Goal: Information Seeking & Learning: Learn about a topic

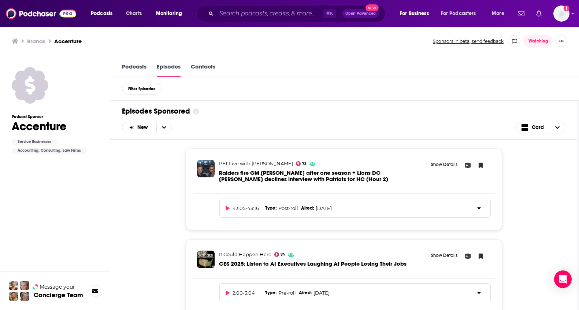
click at [139, 63] on div "Podcasts Episodes Contacts" at bounding box center [344, 66] width 469 height 21
click at [140, 65] on link "Podcasts" at bounding box center [134, 70] width 25 height 14
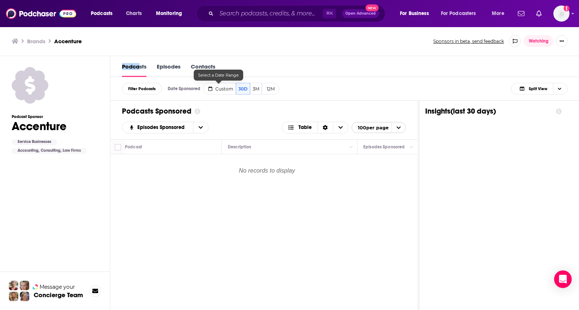
click at [221, 84] on button "Custom" at bounding box center [219, 89] width 33 height 12
select select "6"
select select "2025"
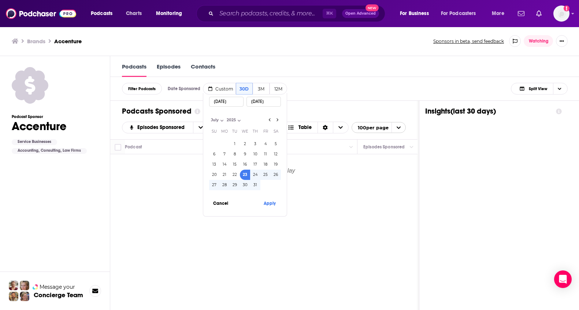
click at [222, 100] on input "[DATE]" at bounding box center [226, 102] width 34 height 10
select select "0"
select select "2024"
click at [225, 141] on button "1" at bounding box center [224, 144] width 10 height 10
type input "[DATE]"
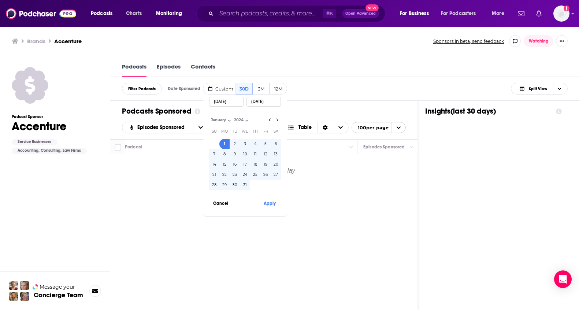
click at [274, 107] on div "[DATE]" at bounding box center [264, 101] width 34 height 17
click at [274, 102] on input "[DATE]" at bounding box center [264, 102] width 34 height 10
select select "11"
click at [234, 184] on button "31" at bounding box center [235, 185] width 10 height 10
type input "[DATE]"
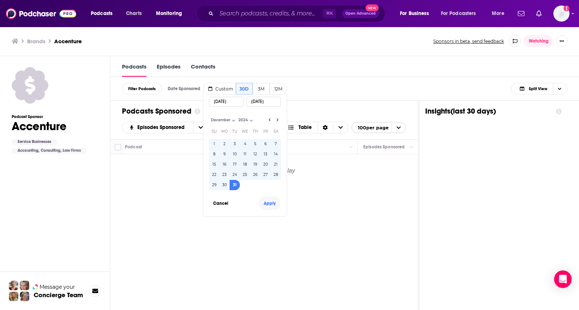
click at [273, 201] on button "Apply" at bounding box center [270, 203] width 22 height 14
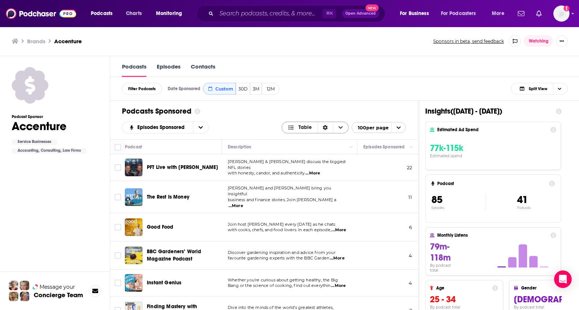
click at [343, 129] on icon "Choose View" at bounding box center [340, 127] width 4 height 5
click at [328, 130] on icon "Sort Direction" at bounding box center [325, 127] width 5 height 5
click at [328, 128] on icon "Sort Direction" at bounding box center [325, 127] width 5 height 5
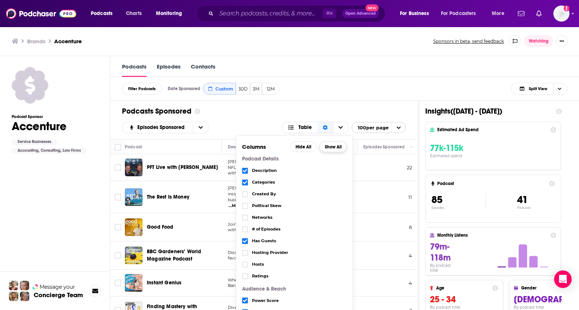
click at [336, 147] on button "Show All" at bounding box center [332, 146] width 27 height 11
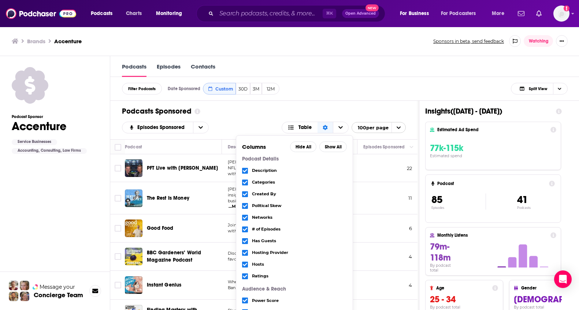
click at [339, 104] on div "Podcasts Sponsored Episodes Sponsored Table Columns Hide All Show All Podcast D…" at bounding box center [263, 120] width 307 height 38
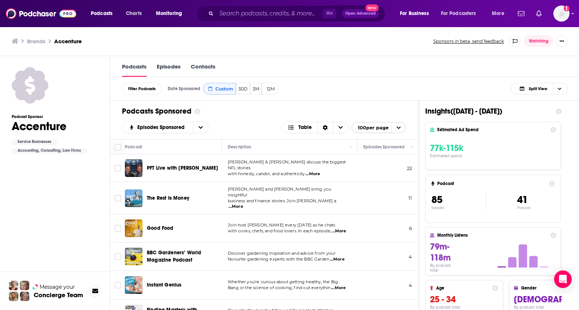
click at [568, 38] on button "Show More Button" at bounding box center [562, 41] width 12 height 12
click at [571, 16] on div "Podcasts Charts Monitoring ⌘ K Open Advanced New For Business For Podcasters Mo…" at bounding box center [289, 13] width 579 height 27
click at [566, 11] on img "Logged in as SuzanneE" at bounding box center [561, 13] width 16 height 16
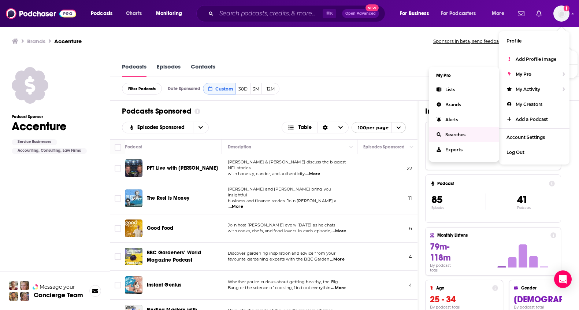
click at [451, 132] on span "Searches" at bounding box center [455, 134] width 20 height 5
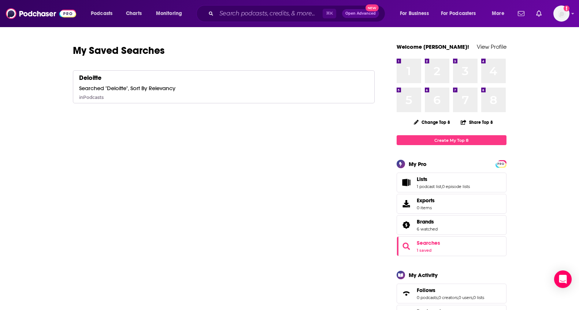
click at [427, 247] on span "Searches 1 saved" at bounding box center [428, 246] width 23 height 13
click at [107, 79] on div "Deloitte Searched "Deloitte", Sort By Relevancy in Podcasts" at bounding box center [127, 87] width 96 height 26
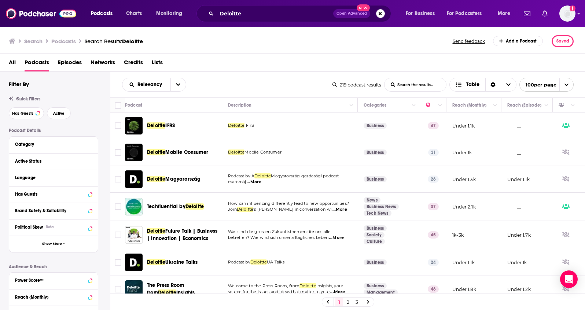
click at [11, 63] on span "All" at bounding box center [12, 63] width 7 height 15
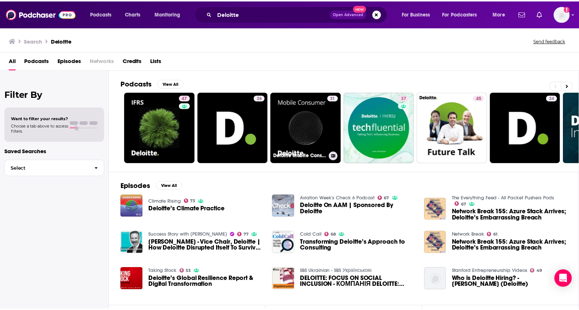
scroll to position [104, 0]
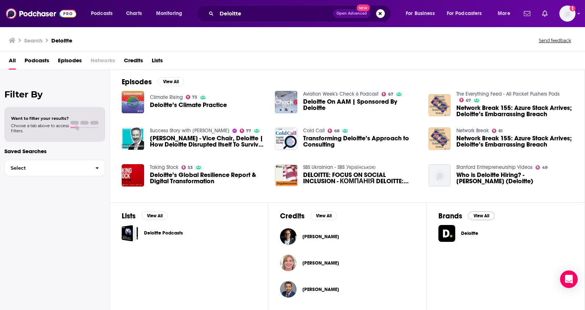
click at [485, 215] on button "View All" at bounding box center [481, 215] width 26 height 9
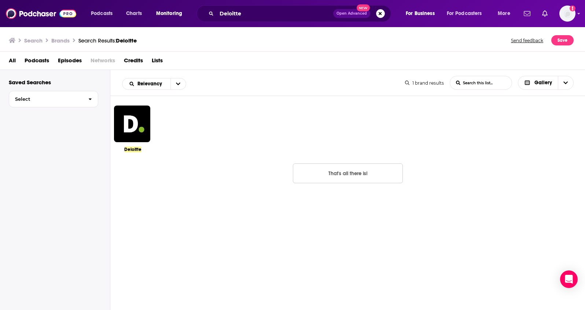
click at [130, 126] on img at bounding box center [132, 123] width 36 height 36
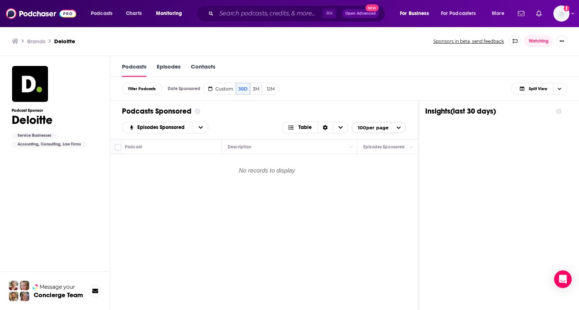
click at [166, 66] on link "Episodes" at bounding box center [169, 70] width 24 height 14
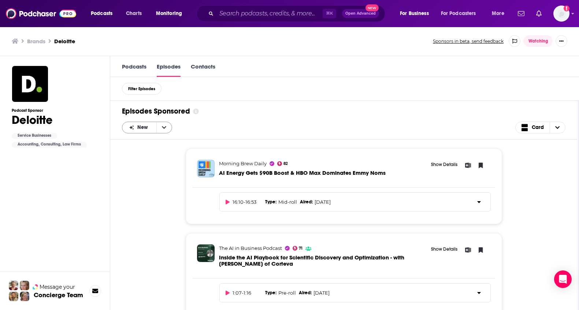
click at [165, 126] on icon "open menu" at bounding box center [164, 127] width 4 height 5
click at [141, 67] on link "Podcasts" at bounding box center [134, 70] width 25 height 14
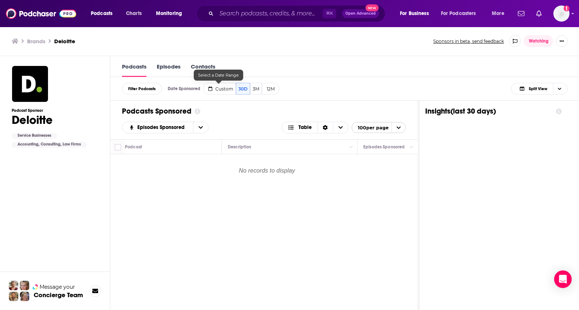
click at [221, 90] on span "Custom" at bounding box center [224, 88] width 18 height 5
select select "6"
select select "2025"
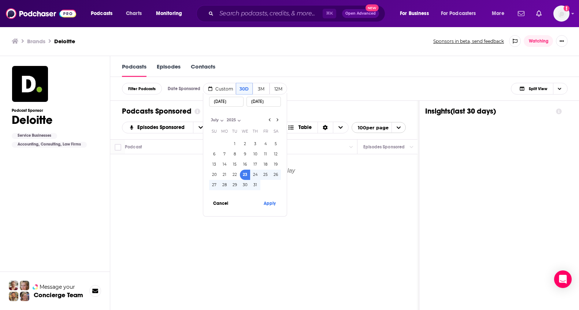
click at [219, 103] on input "[DATE]" at bounding box center [226, 102] width 34 height 10
select select "0"
select select "2024"
click at [224, 137] on th "Mo" at bounding box center [224, 131] width 10 height 15
click at [224, 141] on button "1" at bounding box center [224, 144] width 10 height 10
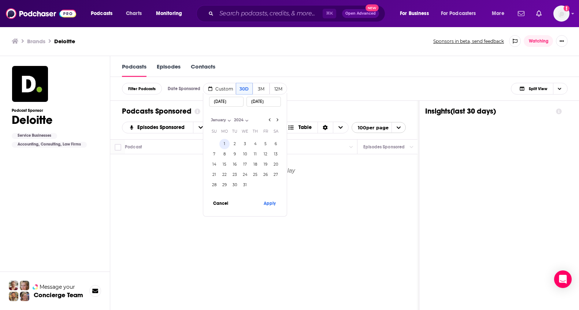
type input "[DATE]"
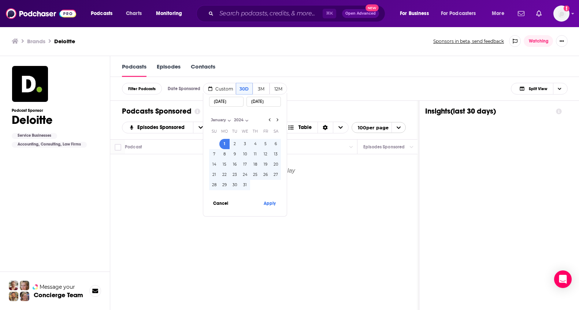
click at [273, 105] on input "[DATE]" at bounding box center [264, 102] width 34 height 10
click at [223, 105] on input "[DATE]" at bounding box center [226, 102] width 34 height 10
select select "11"
click at [233, 184] on button "31" at bounding box center [235, 185] width 10 height 10
type input "[DATE]"
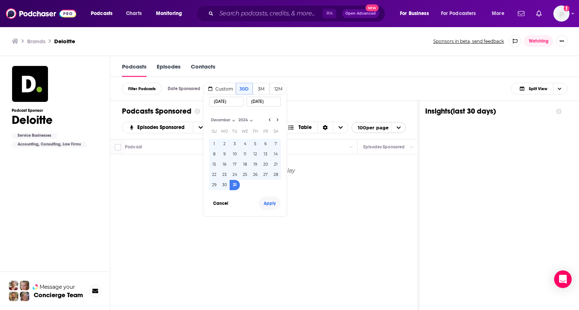
click at [267, 203] on button "Apply" at bounding box center [270, 203] width 22 height 14
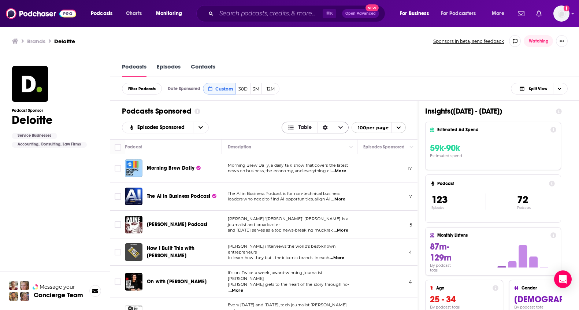
click at [343, 126] on span "Choose View" at bounding box center [340, 127] width 15 height 11
click at [330, 130] on div "Sort Direction" at bounding box center [325, 127] width 15 height 11
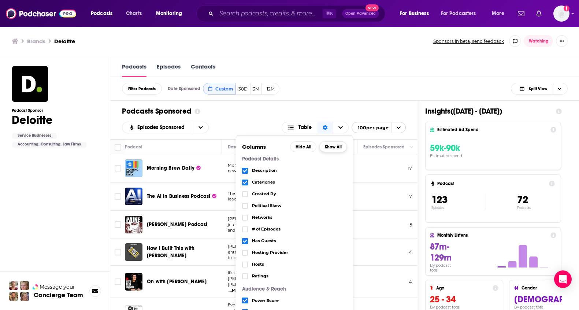
click at [330, 146] on button "Show All" at bounding box center [332, 146] width 27 height 11
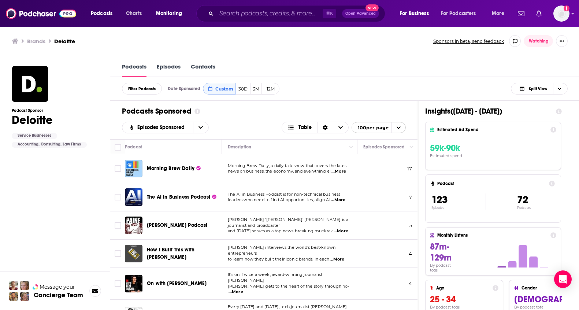
click at [403, 58] on div "Podcasts Episodes Contacts" at bounding box center [344, 66] width 469 height 21
click at [565, 94] on span "Choose View" at bounding box center [559, 88] width 12 height 11
click at [563, 122] on div "Insight Only" at bounding box center [539, 125] width 57 height 12
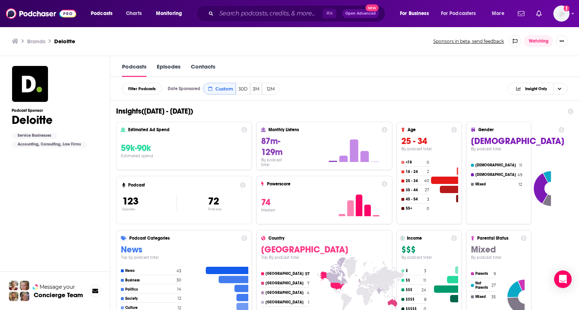
click at [574, 115] on div "Insights ( [DATE] - [DATE] )" at bounding box center [345, 111] width 458 height 9
click at [574, 109] on icon at bounding box center [571, 111] width 6 height 6
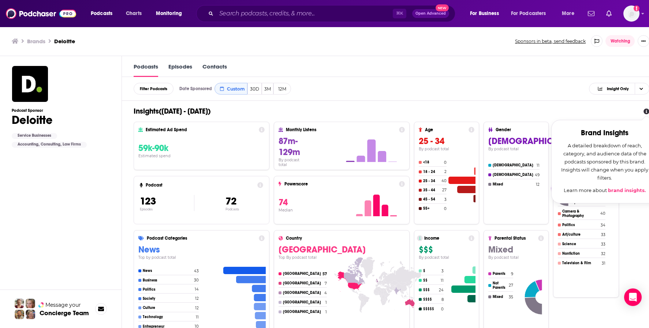
click at [579, 188] on link "brand insights." at bounding box center [627, 190] width 38 height 6
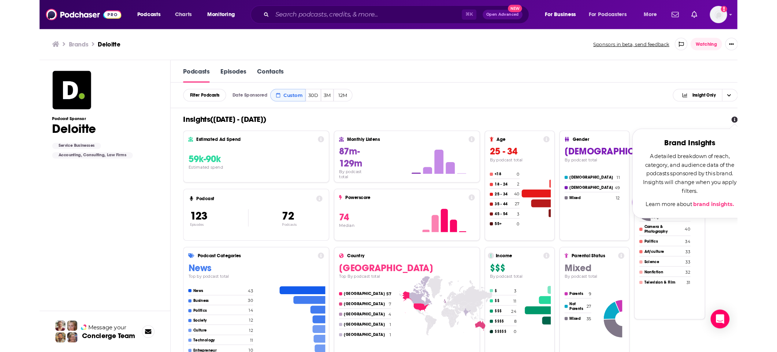
scroll to position [0, 0]
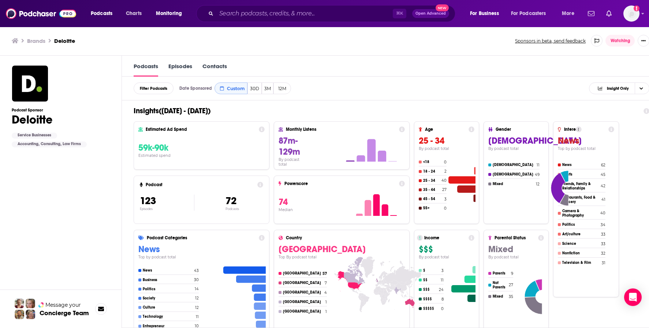
click at [579, 40] on button "Show More Button" at bounding box center [644, 41] width 12 height 12
click at [579, 73] on button "Share" at bounding box center [624, 71] width 70 height 14
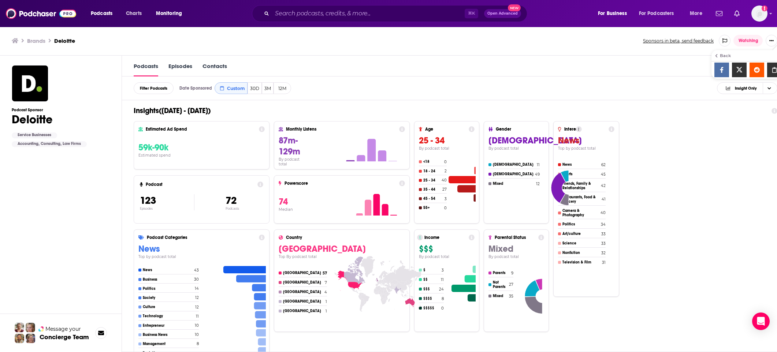
click at [579, 70] on icon "Show additional menu" at bounding box center [775, 70] width 4 height 6
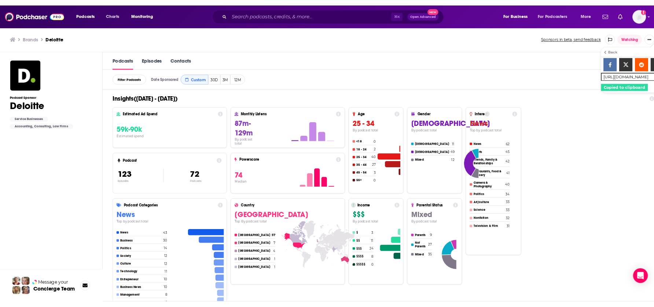
scroll to position [0, 18]
